Goal: Complete application form

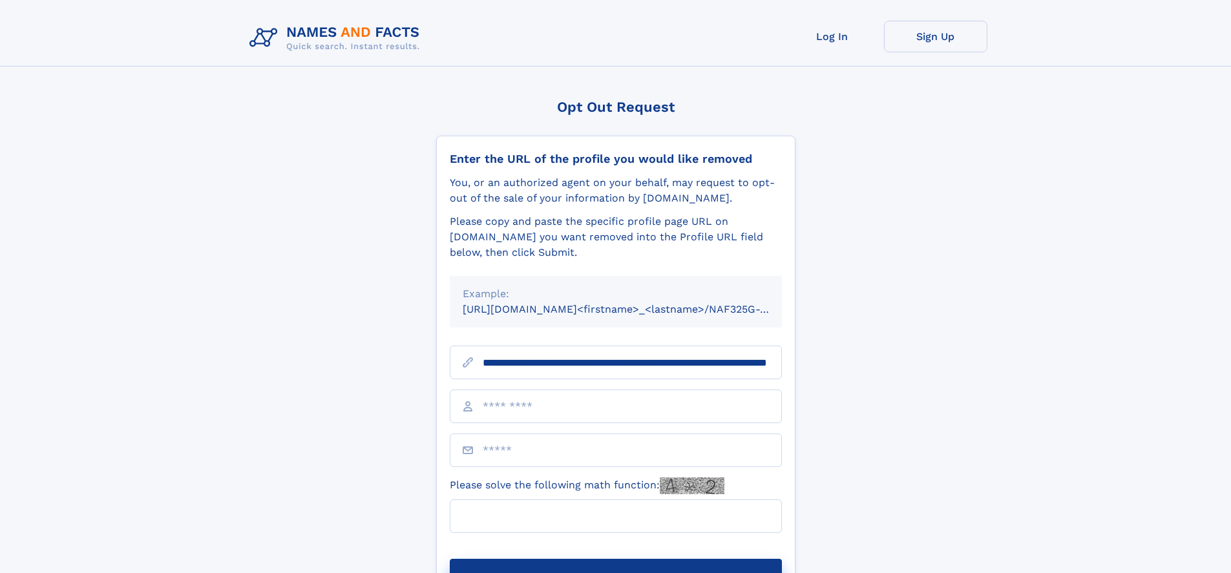
scroll to position [0, 130]
type input "**********"
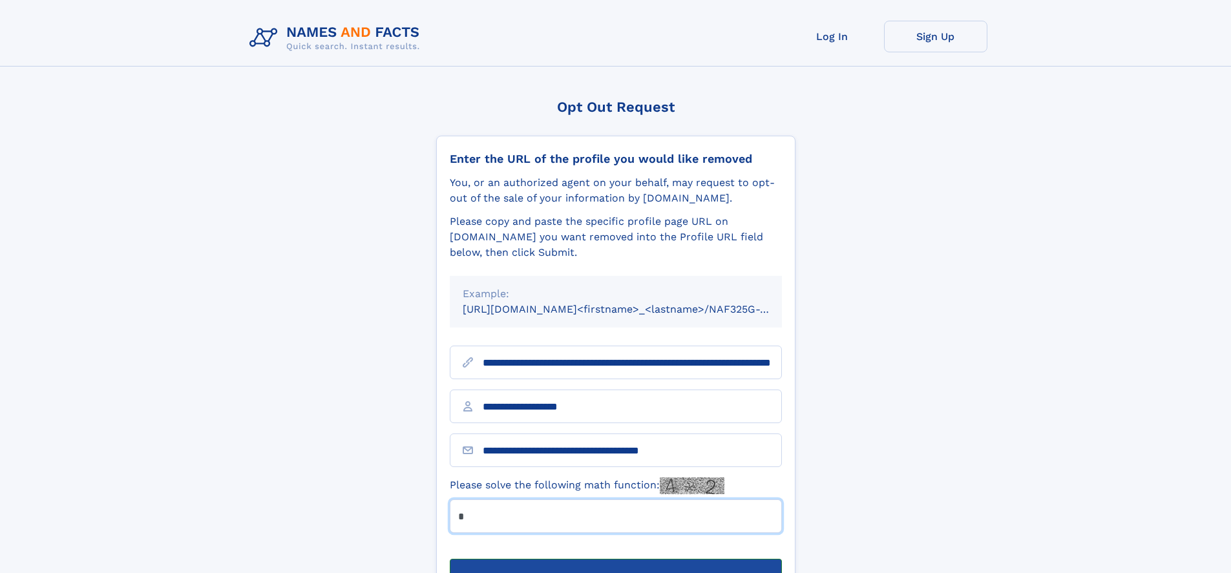
type input "*"
click at [615, 559] on button "Submit Opt Out Request" at bounding box center [616, 579] width 332 height 41
